Goal: Task Accomplishment & Management: Manage account settings

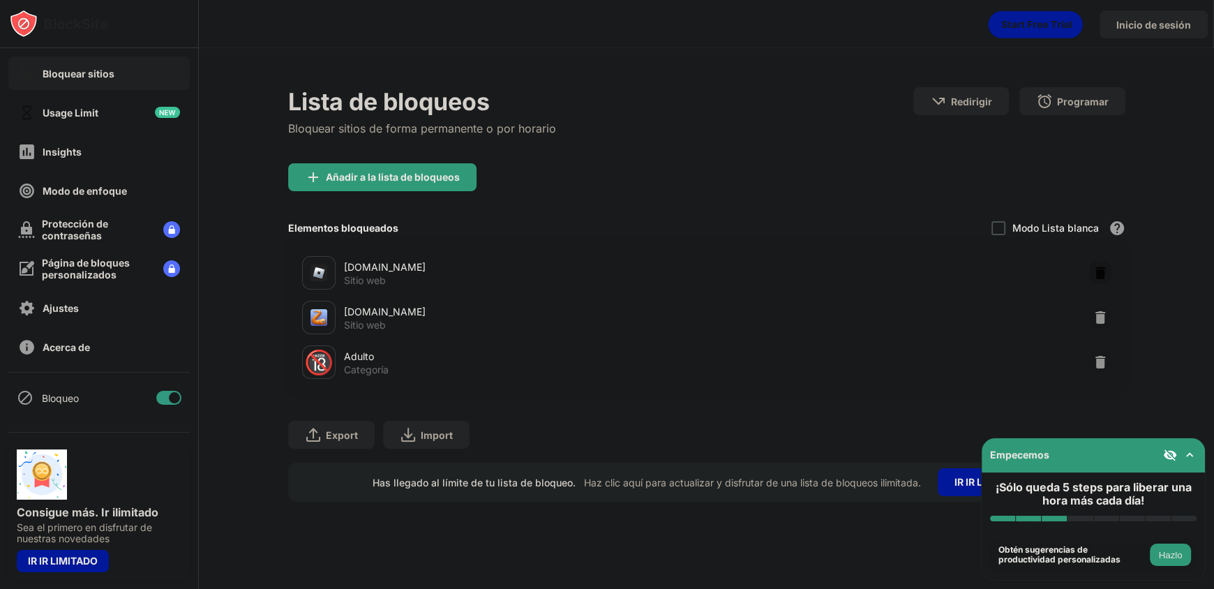
click at [1098, 279] on div at bounding box center [1100, 273] width 22 height 22
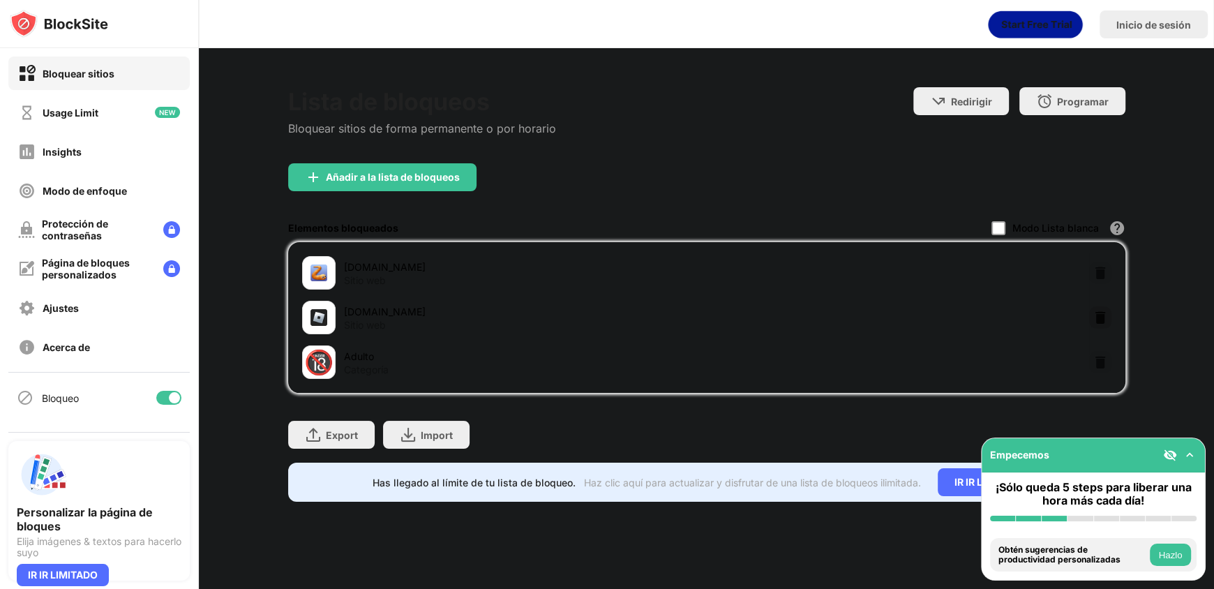
click at [1098, 311] on img at bounding box center [1100, 317] width 14 height 14
